Goal: Find specific page/section: Find specific page/section

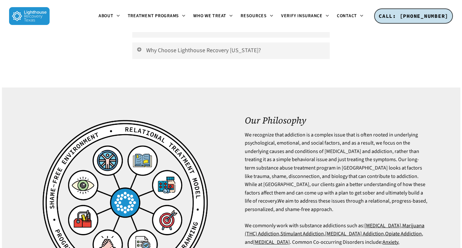
scroll to position [1575, 0]
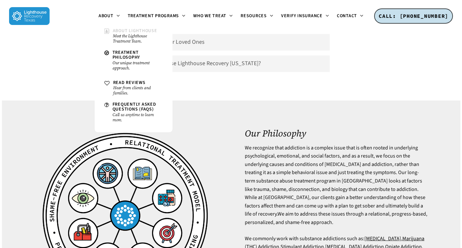
click at [130, 37] on small "Meet the Lighthouse Treatment Team." at bounding box center [138, 38] width 50 height 10
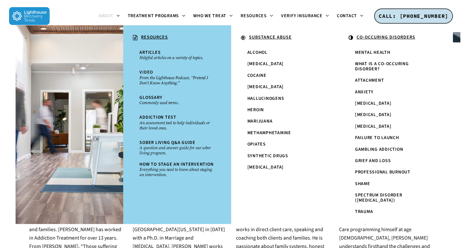
scroll to position [227, 0]
click at [446, 120] on ul ". RESOURCES Articles Helpful articles on a variety of topics. Video From the Li…" at bounding box center [231, 124] width 444 height 199
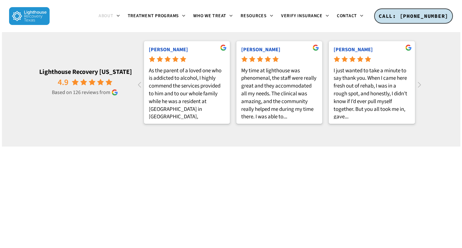
scroll to position [757, 0]
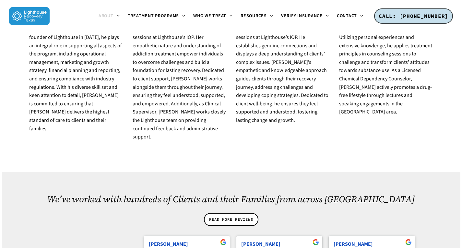
drag, startPoint x: 186, startPoint y: 170, endPoint x: 130, endPoint y: 131, distance: 68.3
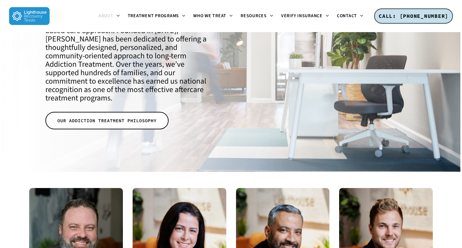
scroll to position [0, 0]
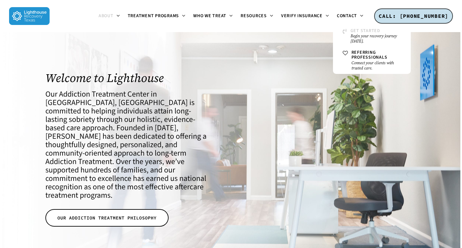
click at [358, 33] on small "Begin your recovery journey [DATE]." at bounding box center [375, 38] width 51 height 10
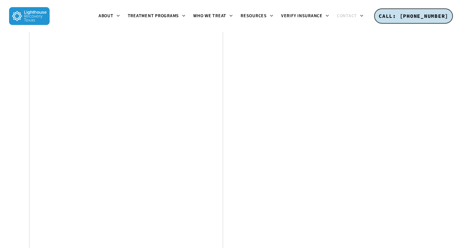
scroll to position [445, 0]
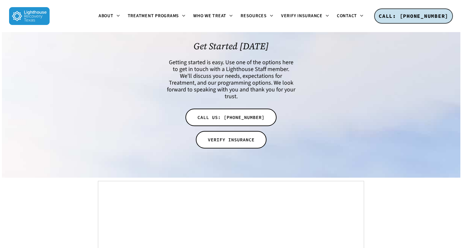
scroll to position [2482, 0]
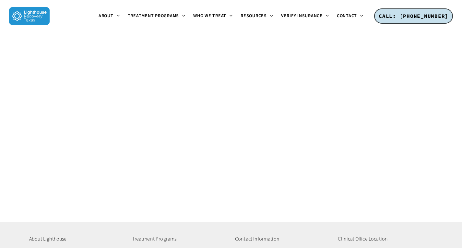
drag, startPoint x: 463, startPoint y: 18, endPoint x: 322, endPoint y: 205, distance: 234.6
